Goal: Navigation & Orientation: Find specific page/section

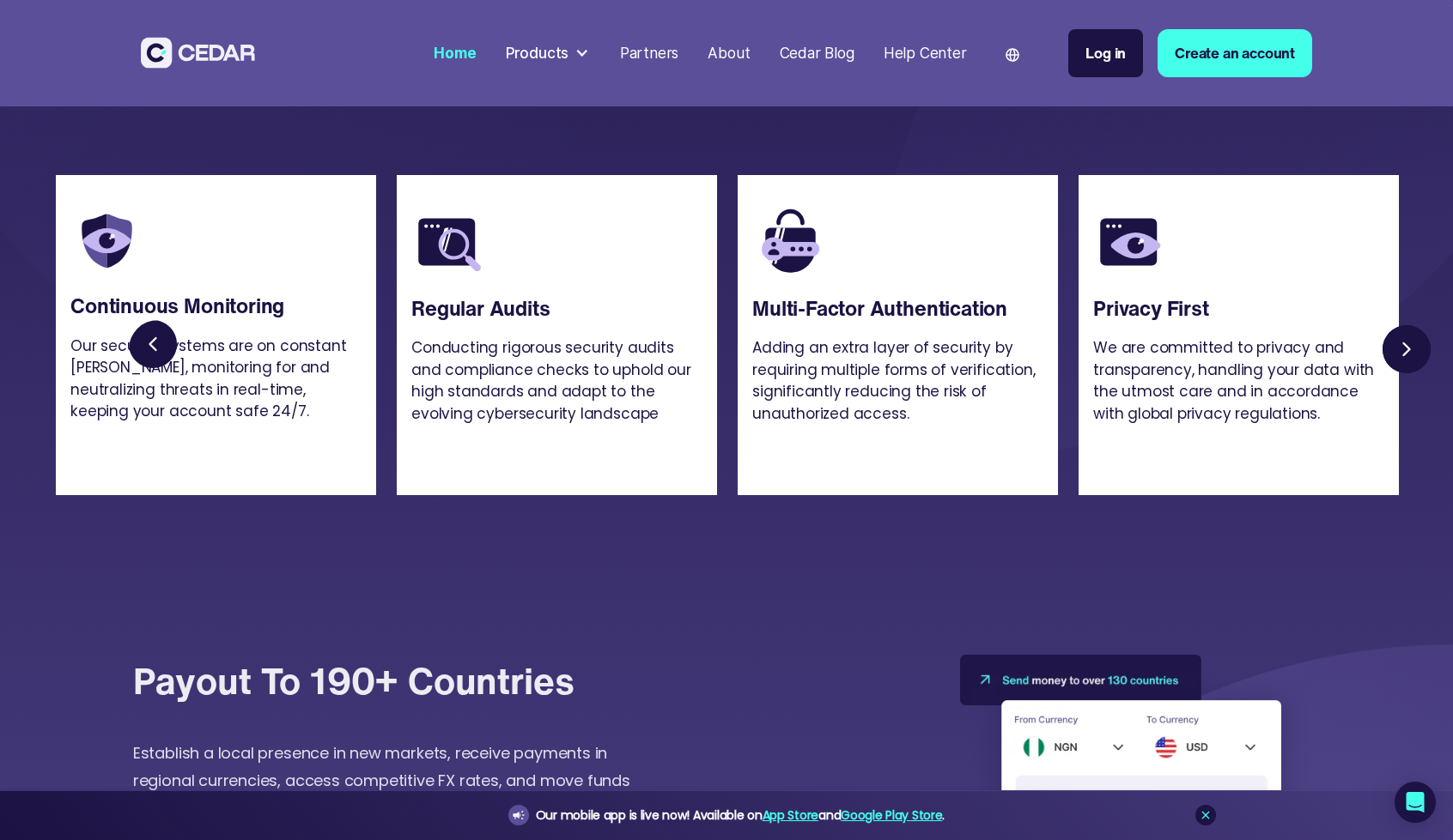
scroll to position [4204, 0]
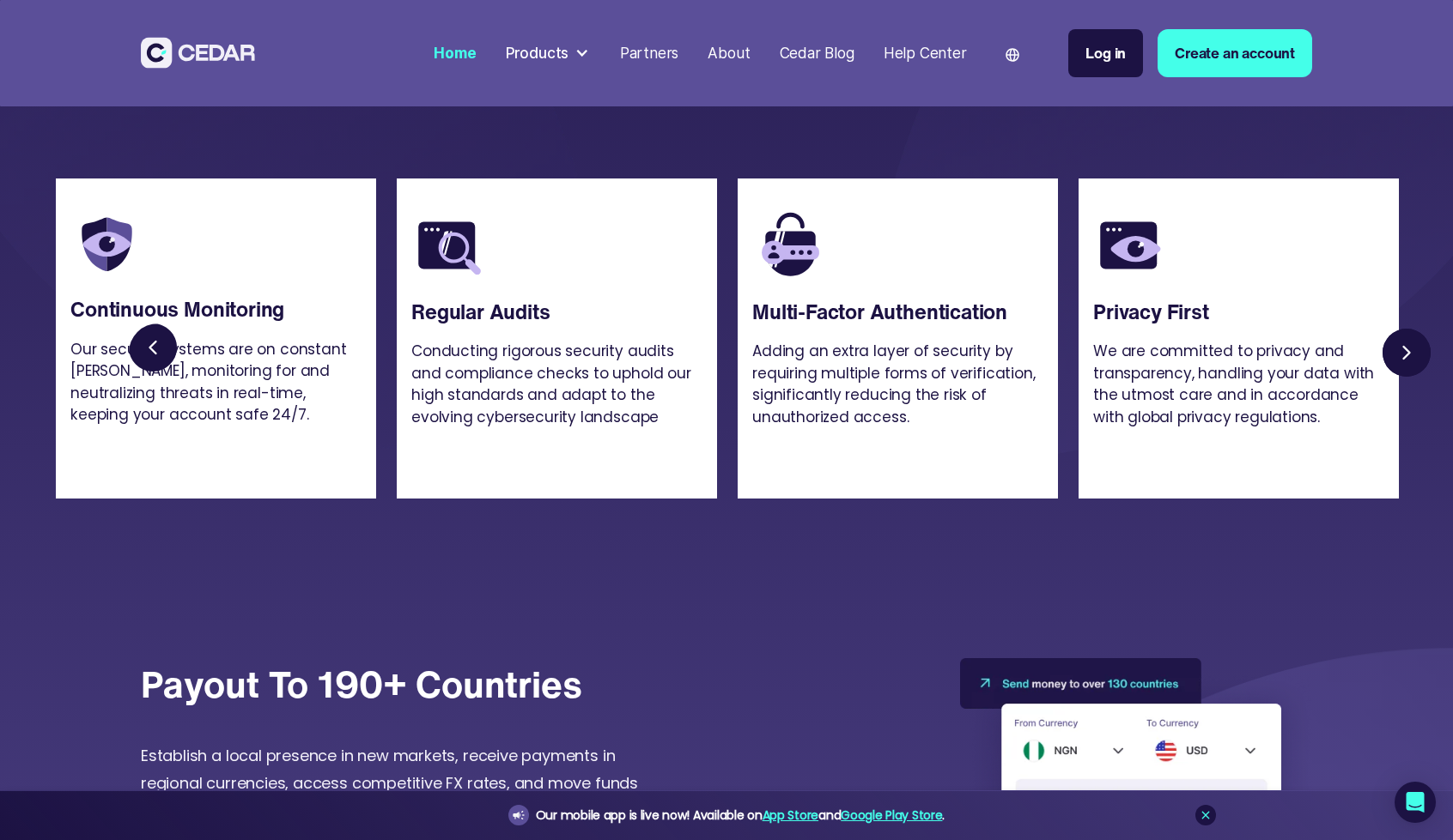
click at [1419, 382] on link "Next slide" at bounding box center [1407, 353] width 59 height 59
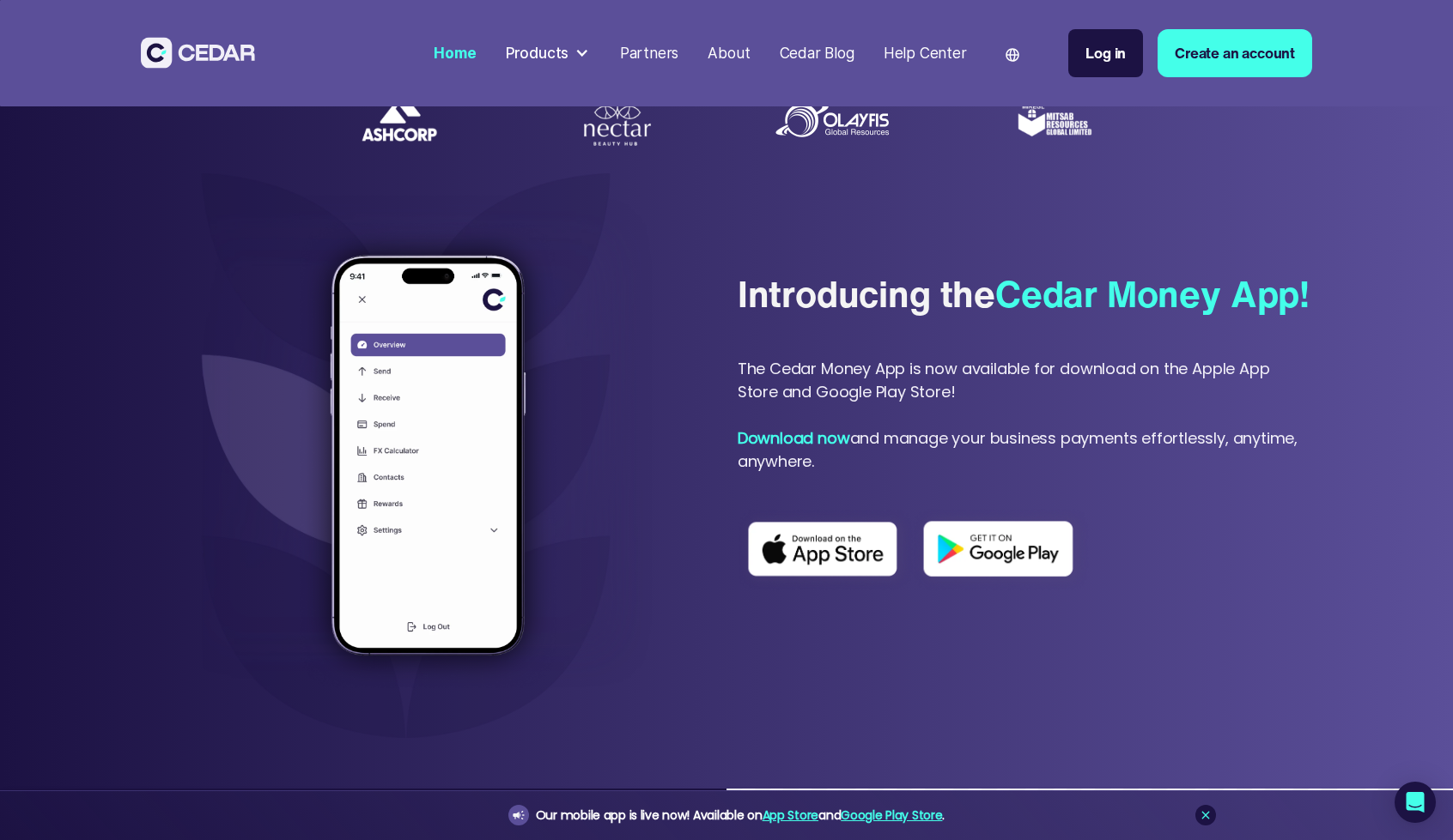
scroll to position [0, 0]
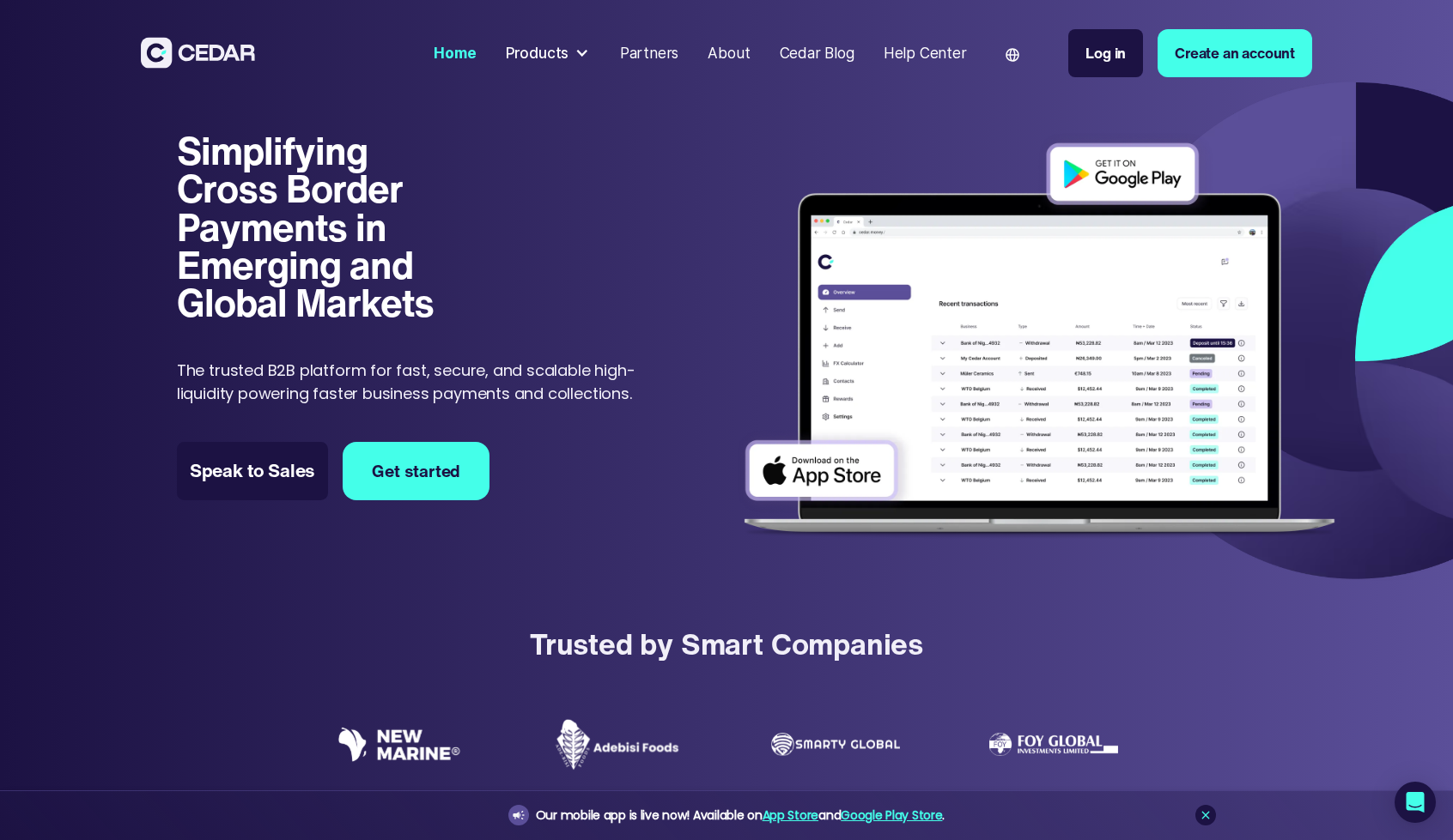
click at [549, 54] on div "Products" at bounding box center [537, 52] width 63 height 22
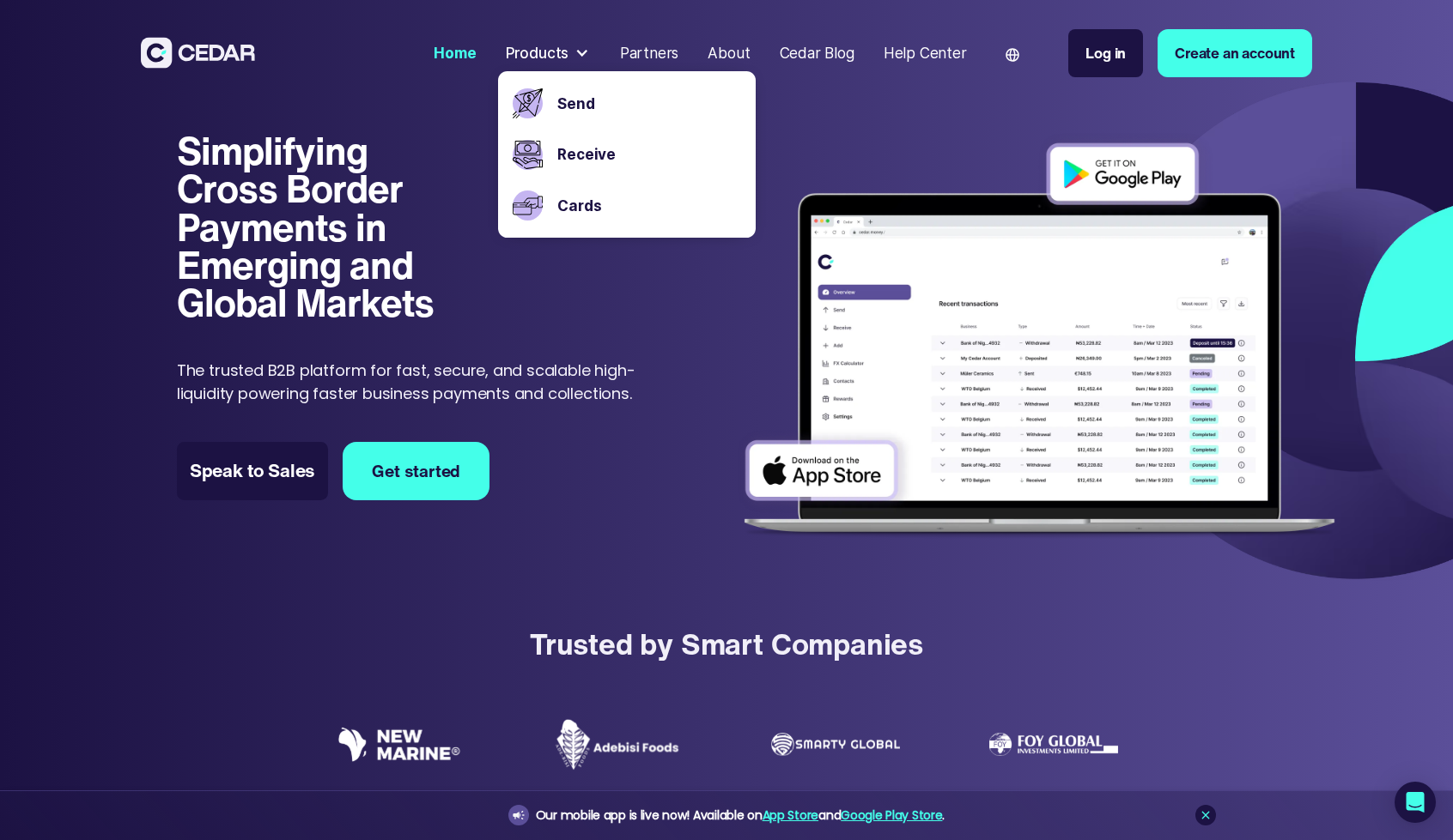
click at [549, 54] on div "Products" at bounding box center [537, 52] width 63 height 22
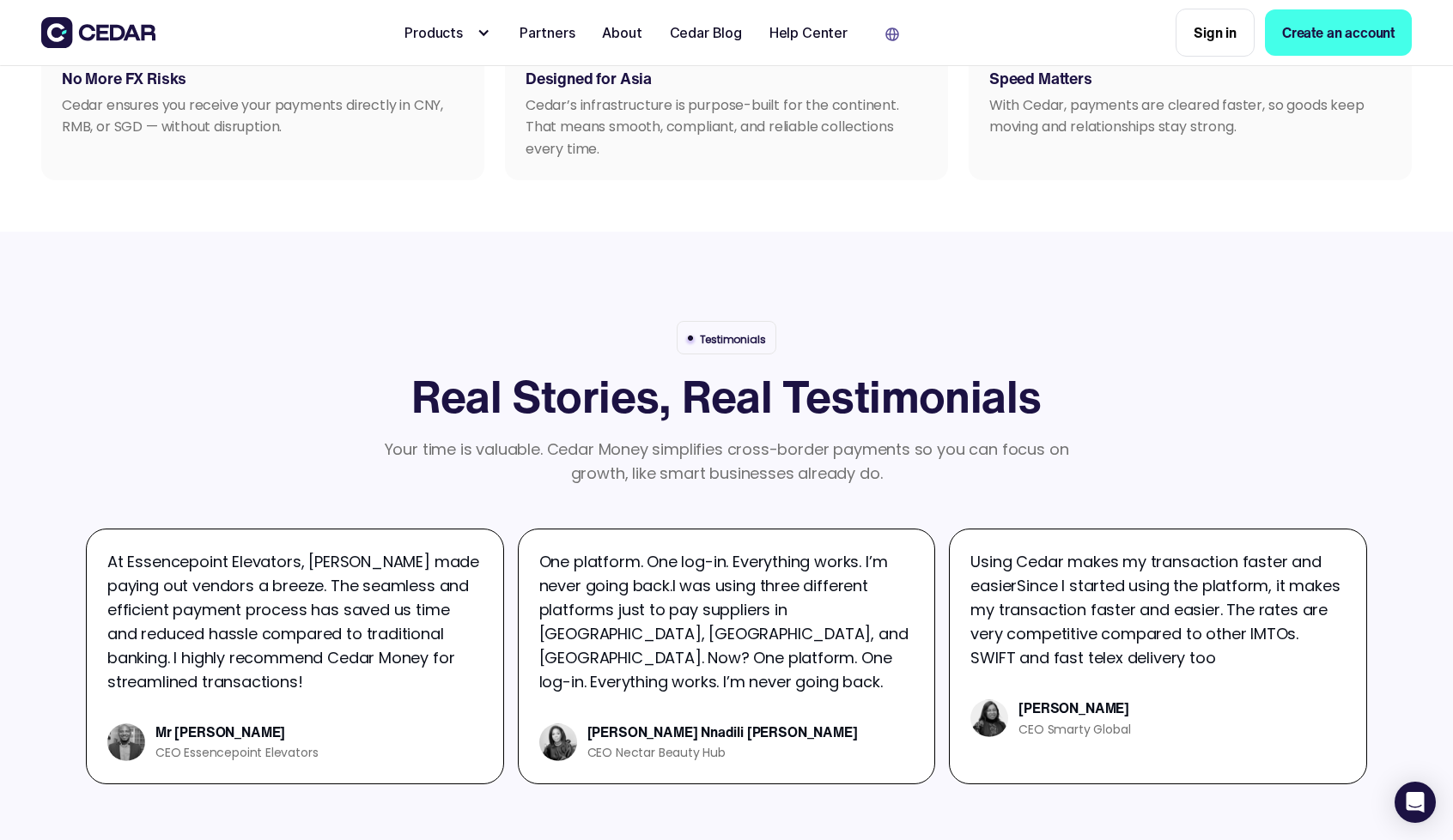
scroll to position [2375, 0]
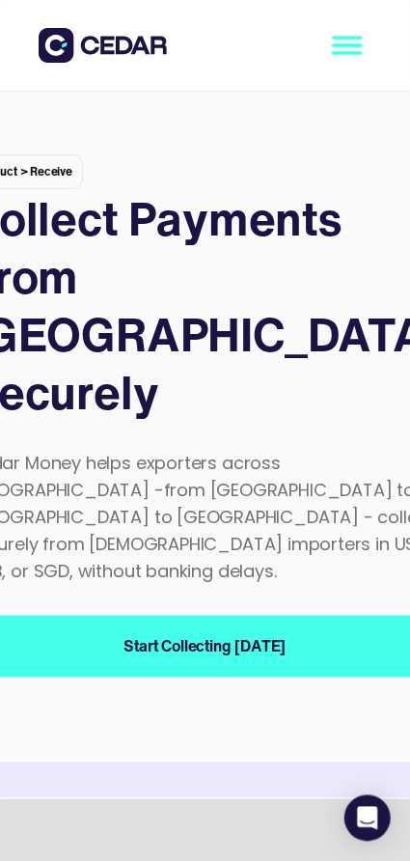
click at [348, 53] on icon "menu" at bounding box center [347, 53] width 27 height 0
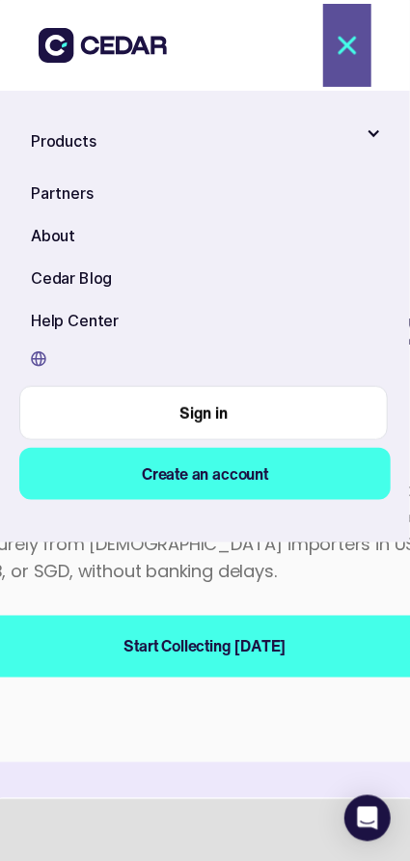
click at [348, 54] on icon "menu" at bounding box center [347, 46] width 150 height 150
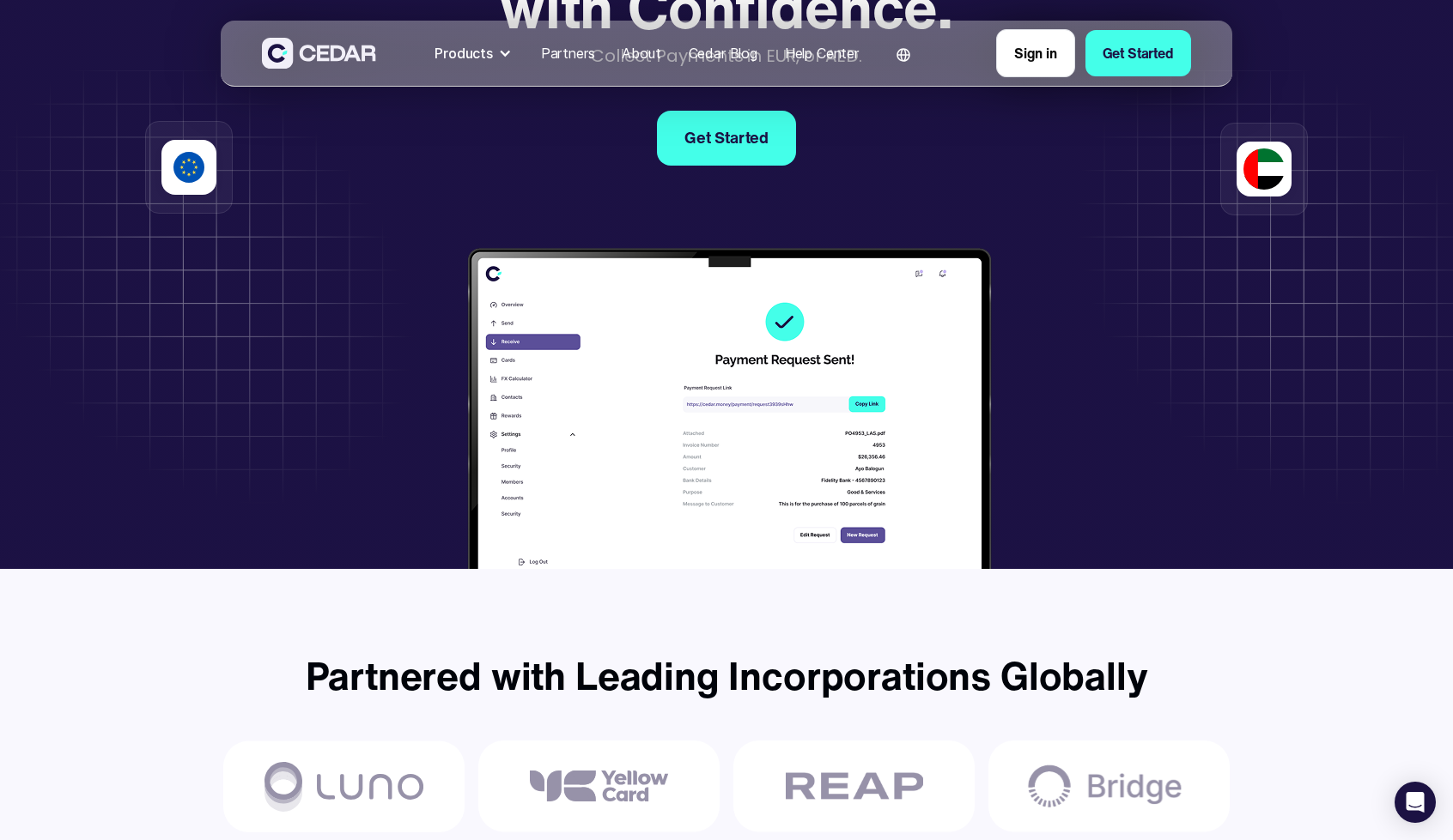
scroll to position [112, 0]
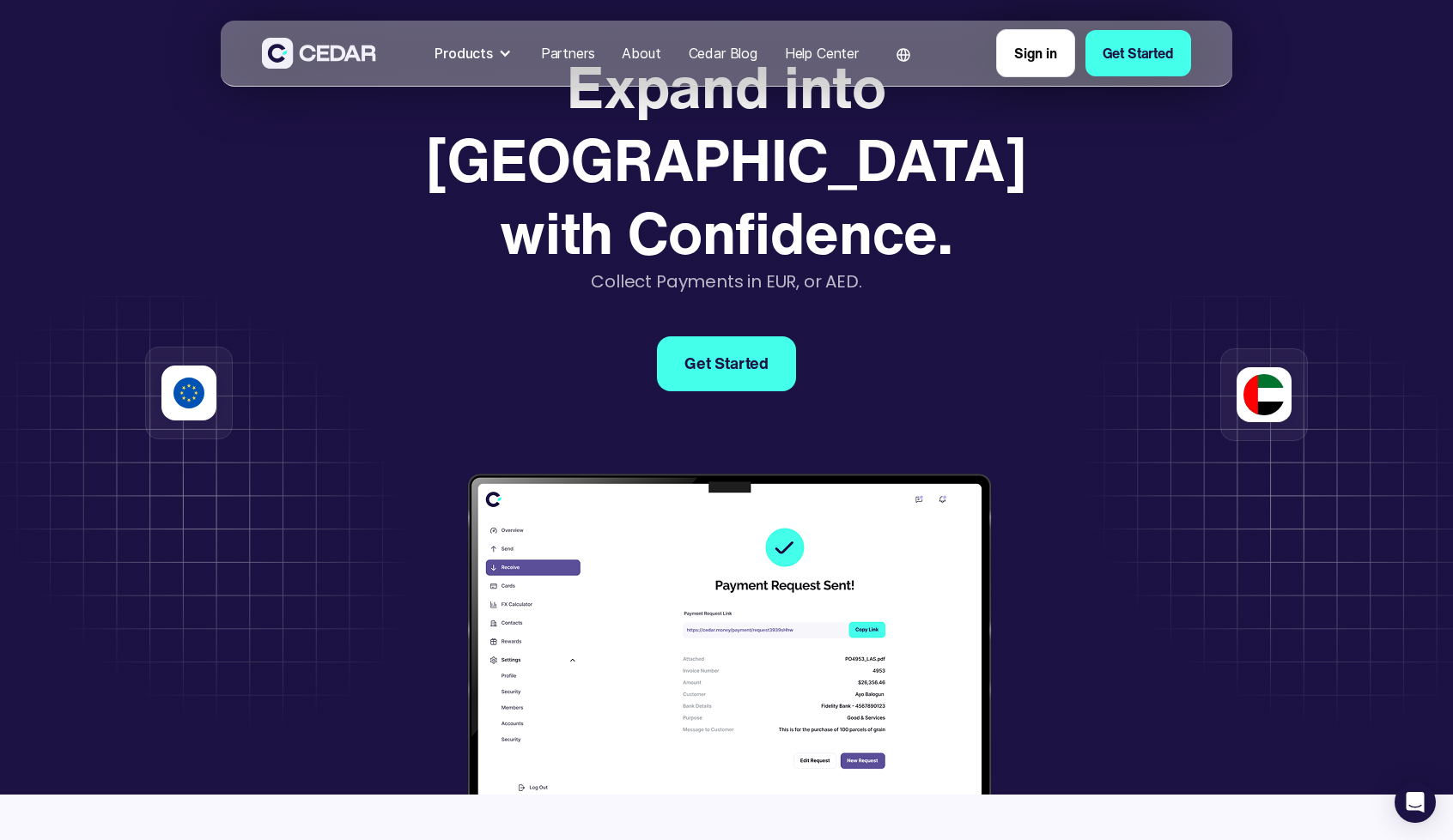
click at [501, 46] on div at bounding box center [504, 52] width 13 height 13
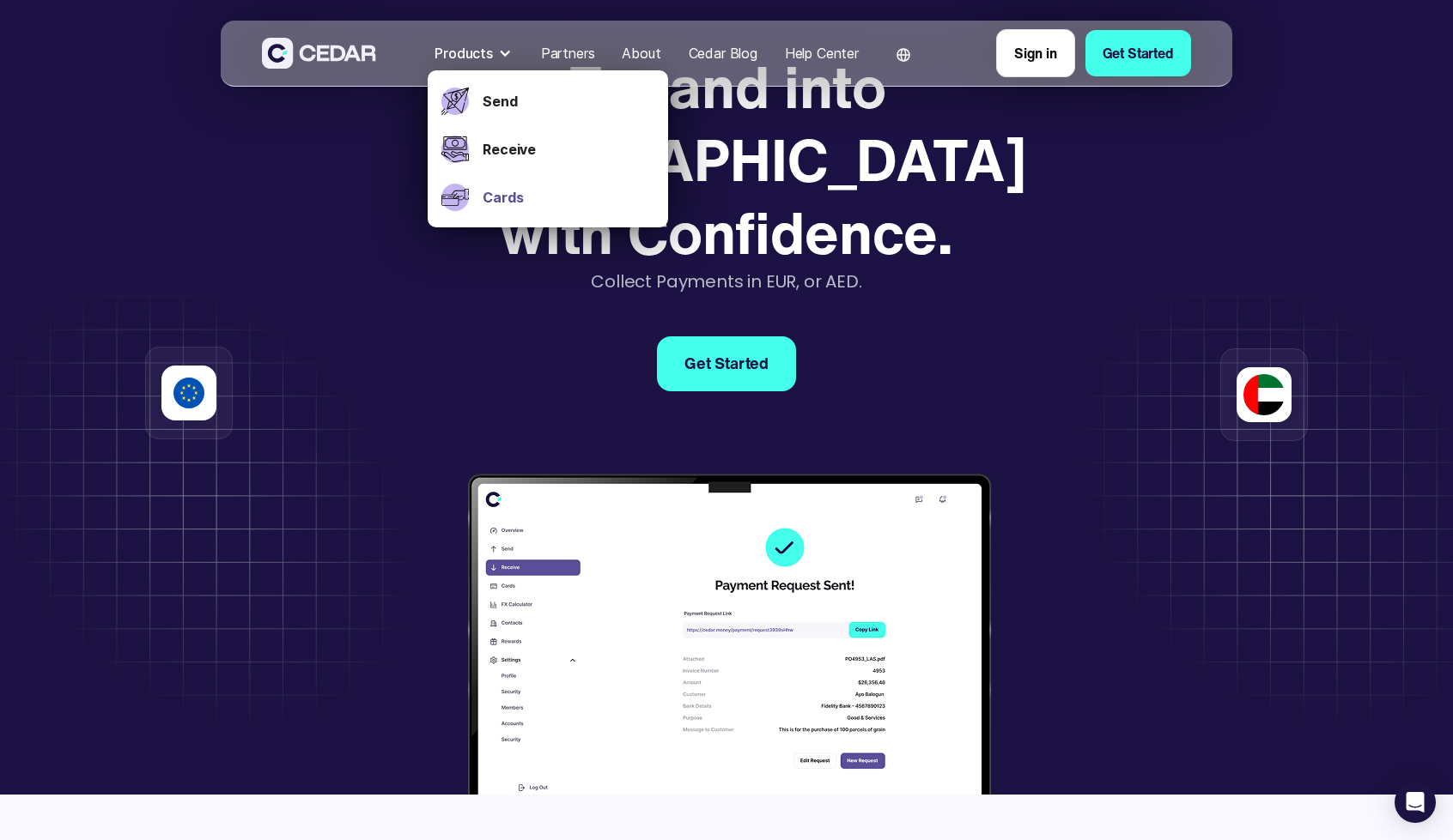
click at [498, 191] on link "Cards" at bounding box center [568, 197] width 172 height 20
